Goal: Connect with others: Connect with others

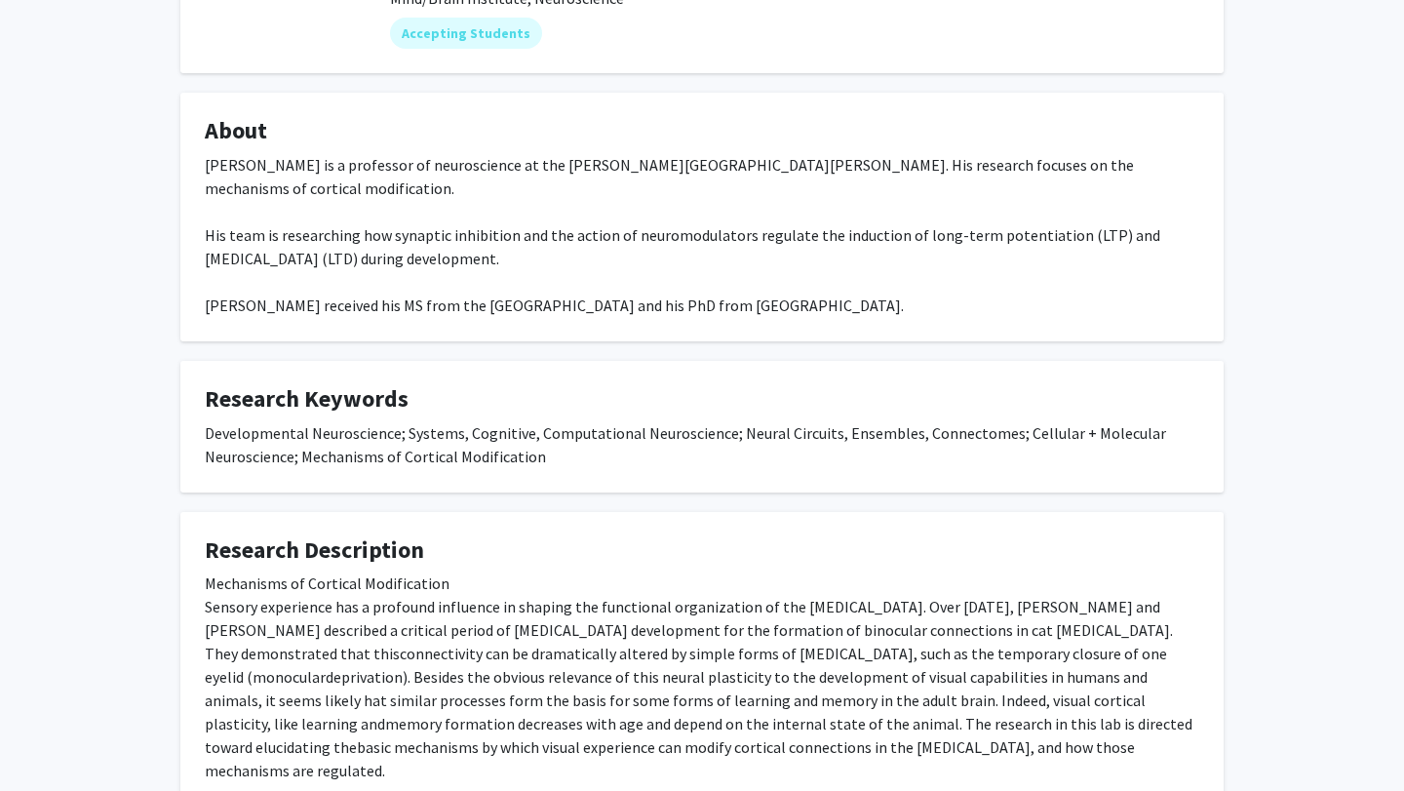
scroll to position [477, 0]
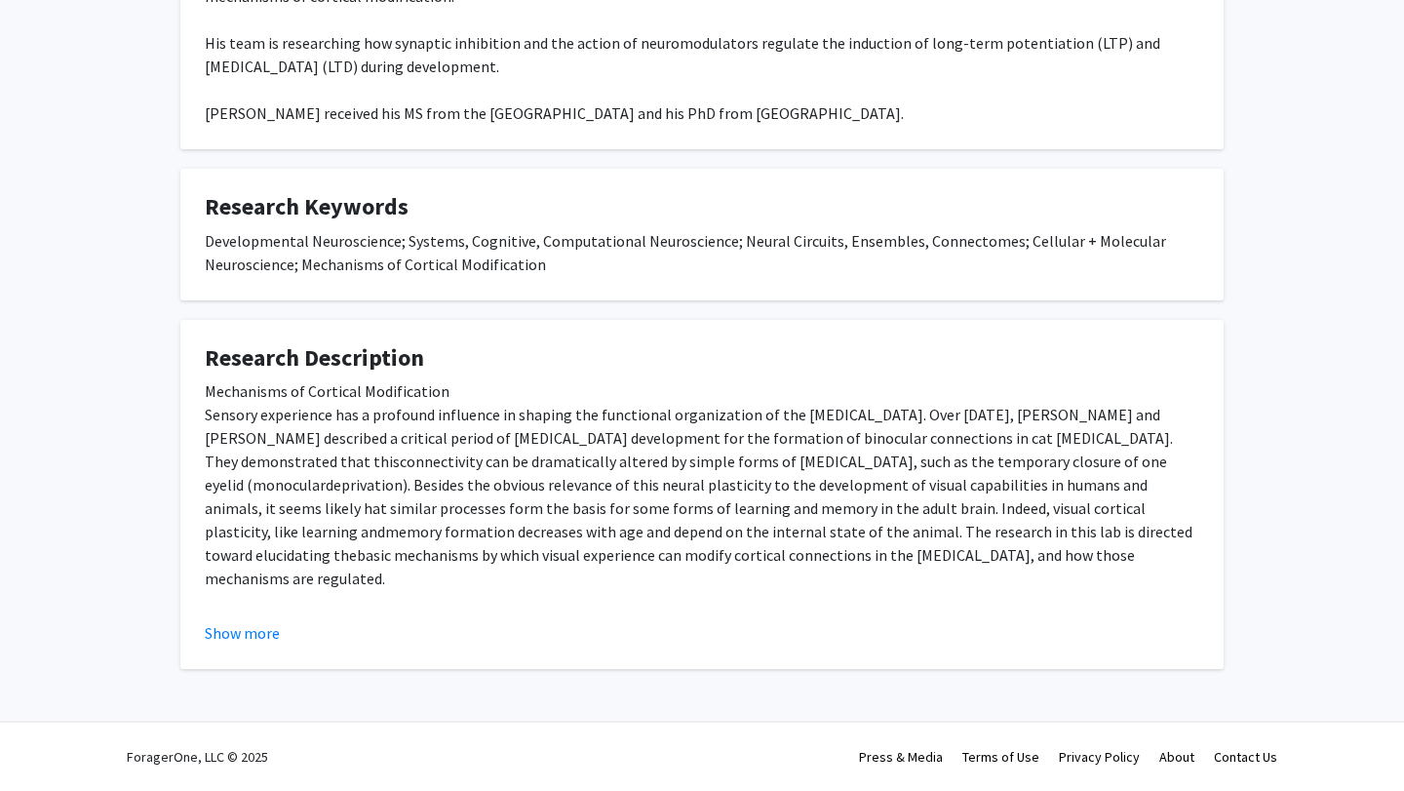
click at [225, 649] on fg-card "Research Description Mechanisms of Cortical Modification We investigate in visu…" at bounding box center [701, 495] width 1043 height 350
click at [224, 638] on button "Show more" at bounding box center [242, 632] width 75 height 23
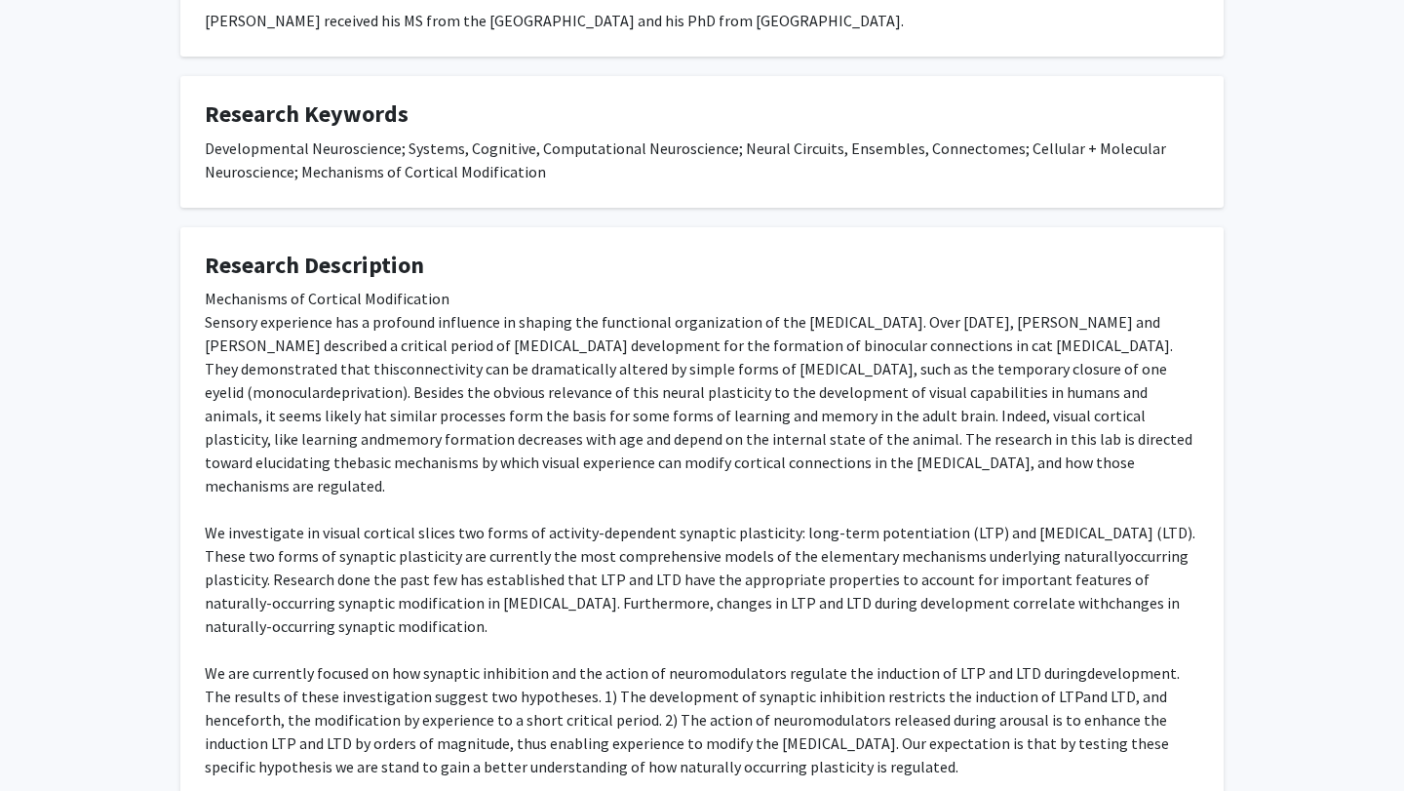
scroll to position [0, 0]
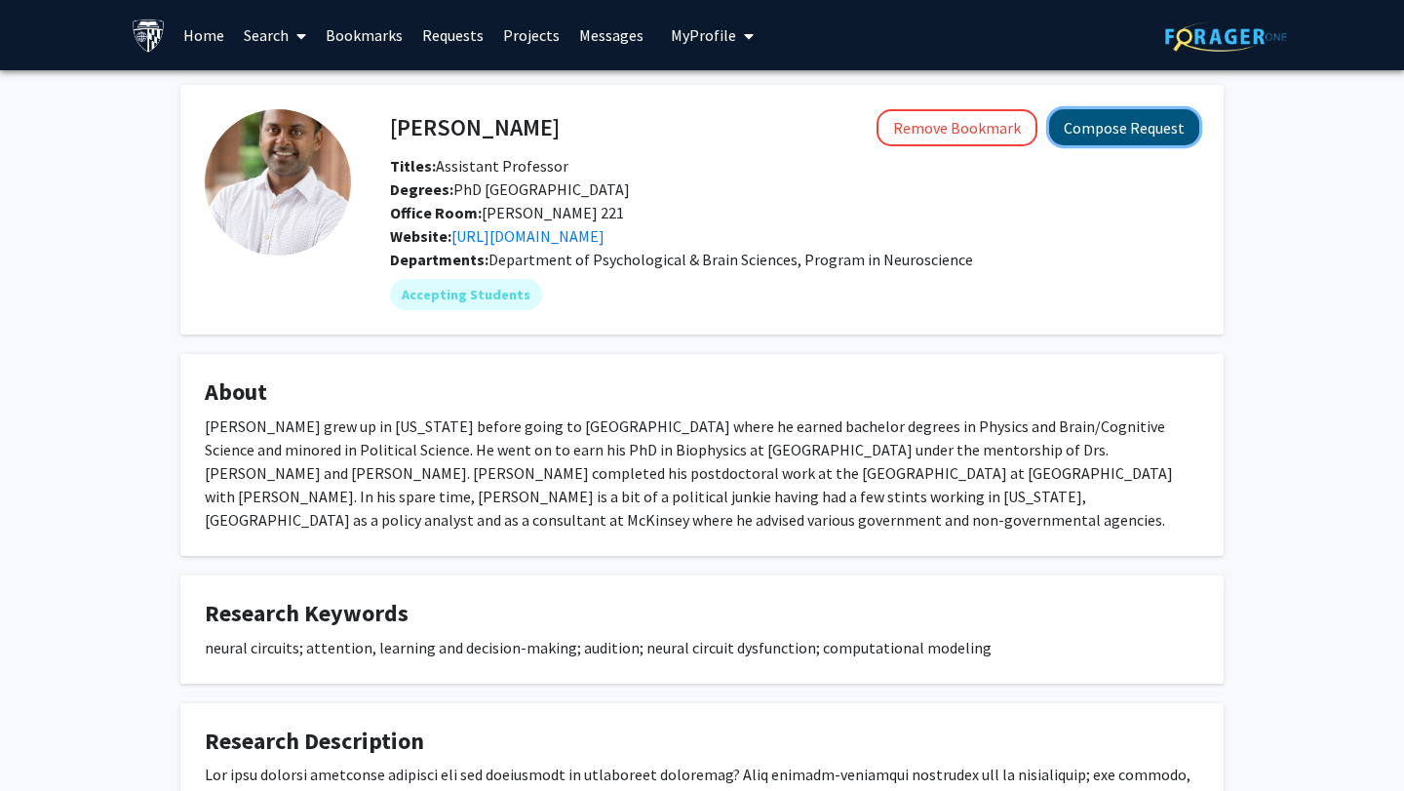
click at [1155, 121] on button "Compose Request" at bounding box center [1124, 127] width 150 height 36
